Goal: Information Seeking & Learning: Understand process/instructions

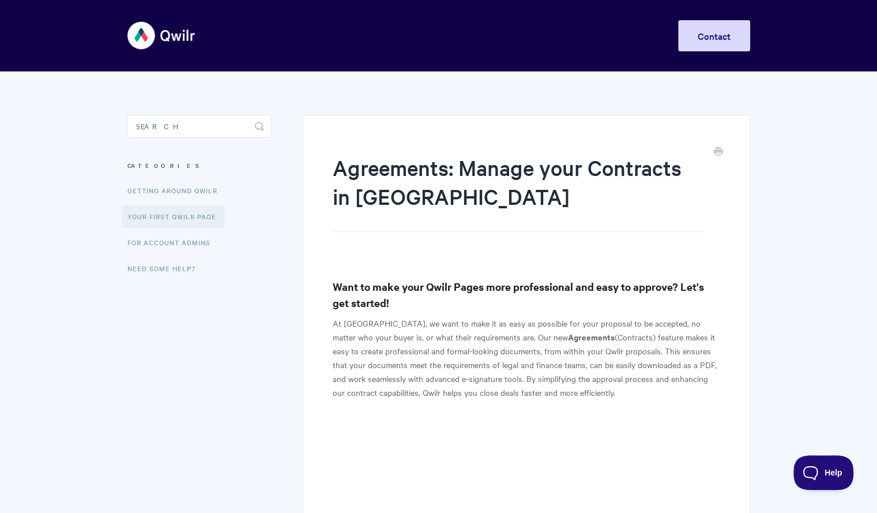
click at [183, 220] on link "Your First Qwilr Page" at bounding box center [173, 216] width 103 height 23
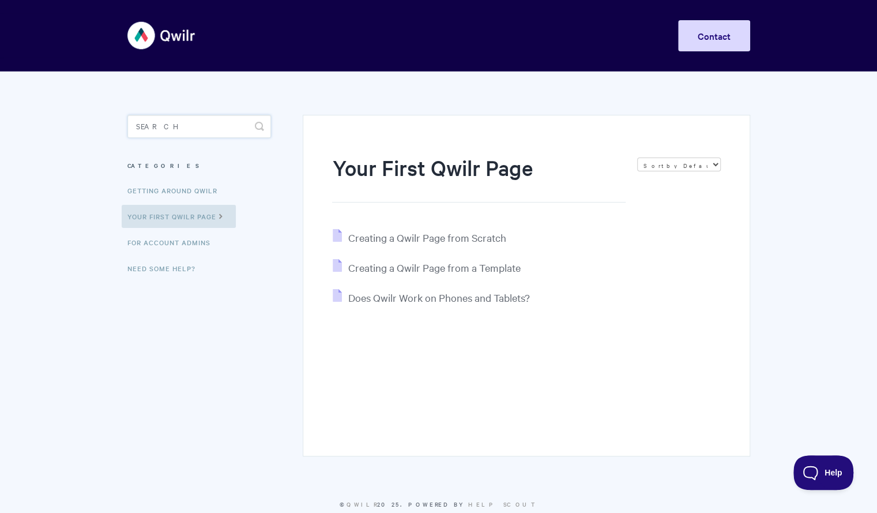
click at [191, 124] on input "Search" at bounding box center [199, 126] width 144 height 23
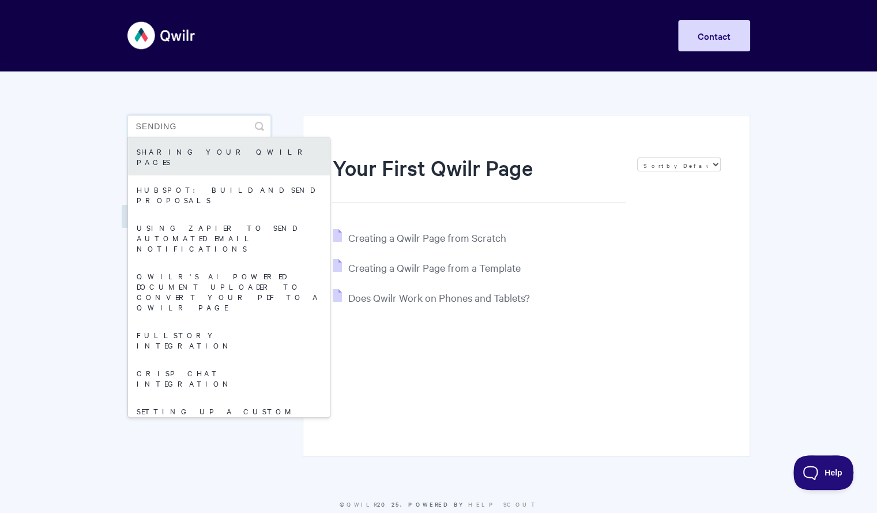
type input "sending"
click at [196, 152] on link "Sharing your Qwilr Pages" at bounding box center [229, 156] width 202 height 38
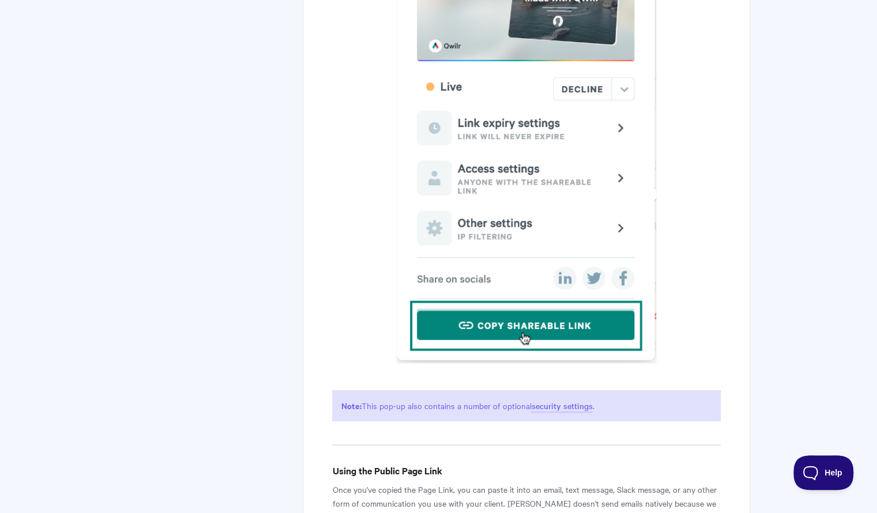
scroll to position [2639, 0]
